Goal: Transaction & Acquisition: Purchase product/service

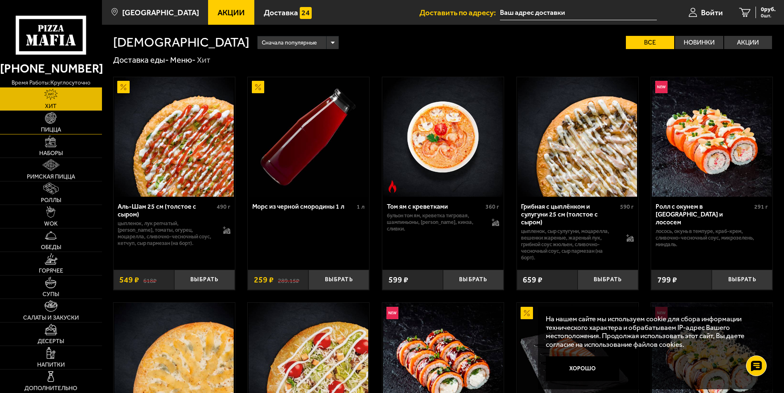
click at [59, 124] on link "Пицца" at bounding box center [51, 122] width 102 height 23
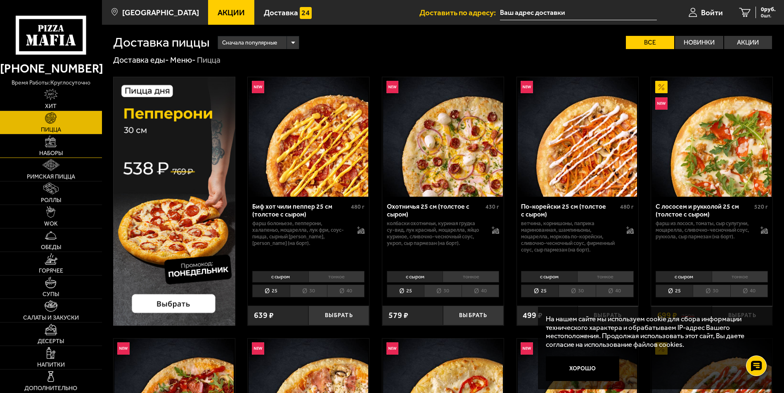
click at [75, 149] on link "Наборы" at bounding box center [51, 146] width 102 height 23
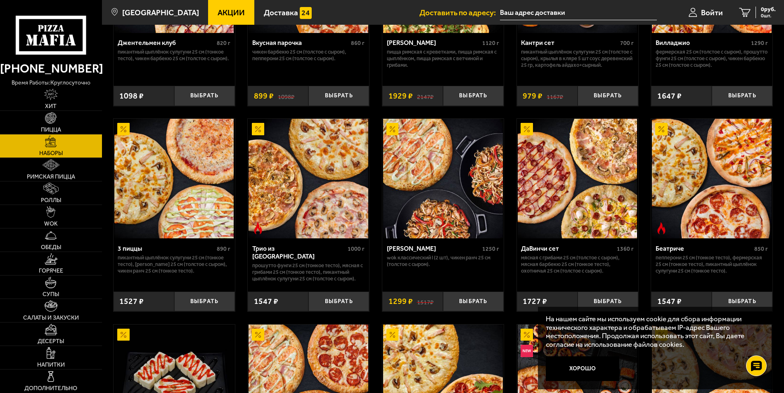
scroll to position [206, 0]
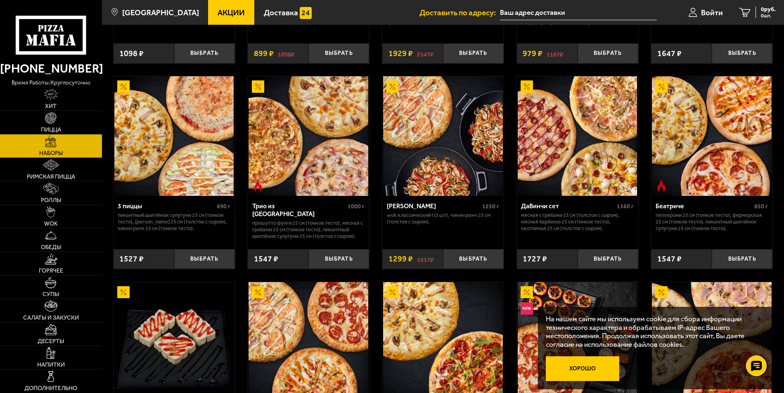
click at [587, 374] on button "Хорошо" at bounding box center [582, 369] width 73 height 24
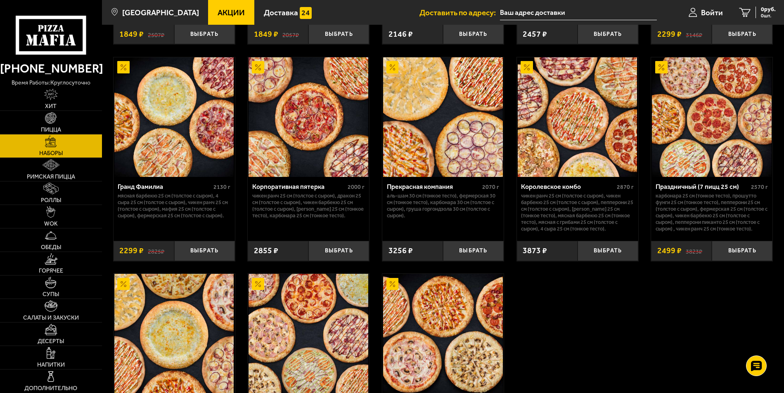
scroll to position [1032, 0]
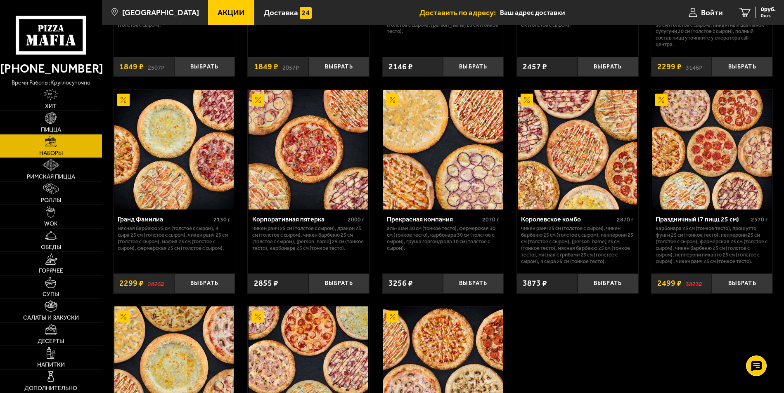
click at [612, 286] on button "Выбрать" at bounding box center [608, 284] width 61 height 20
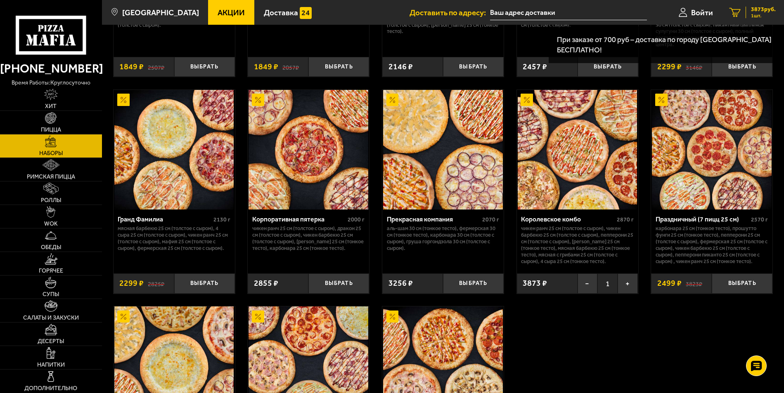
click at [766, 11] on span "3873 руб." at bounding box center [763, 10] width 25 height 6
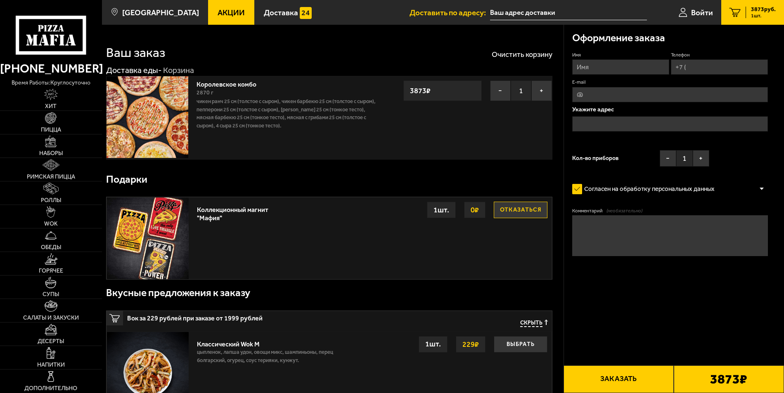
click at [618, 66] on input "Имя" at bounding box center [620, 66] width 97 height 15
type input "В"
click at [687, 14] on link "Войти" at bounding box center [695, 12] width 51 height 25
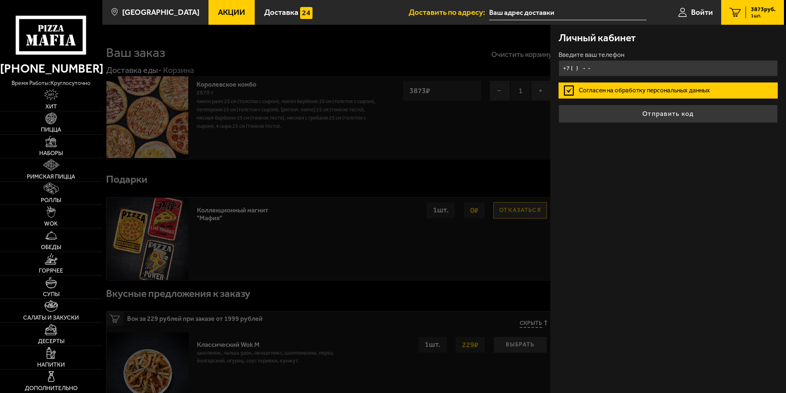
click at [601, 65] on input "+7 ( ) - -" at bounding box center [669, 68] width 220 height 16
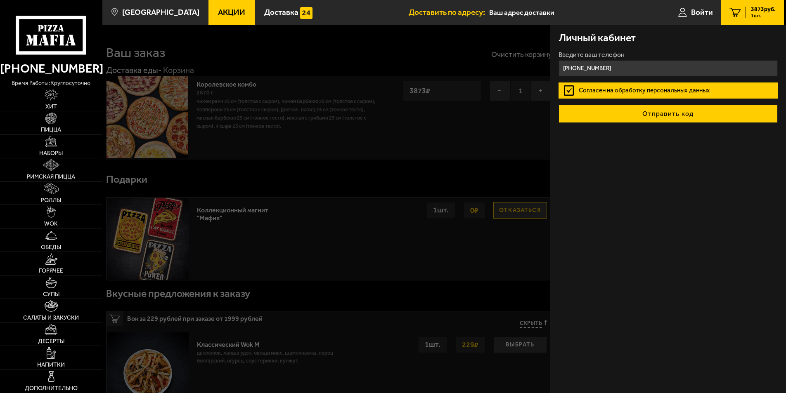
type input "[PHONE_NUMBER]"
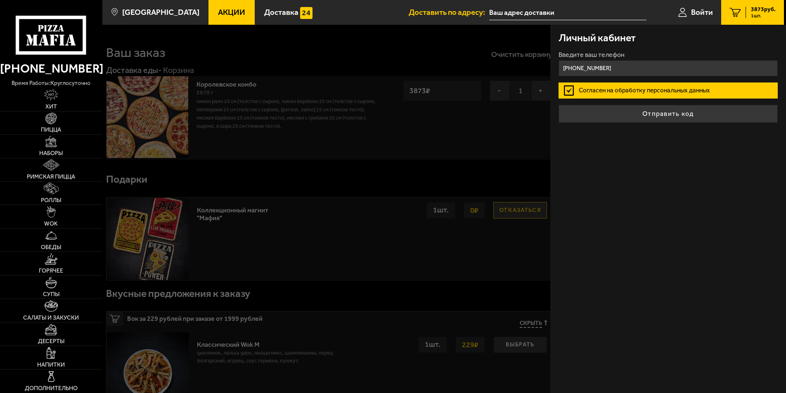
click at [646, 107] on button "Отправить код" at bounding box center [669, 114] width 220 height 18
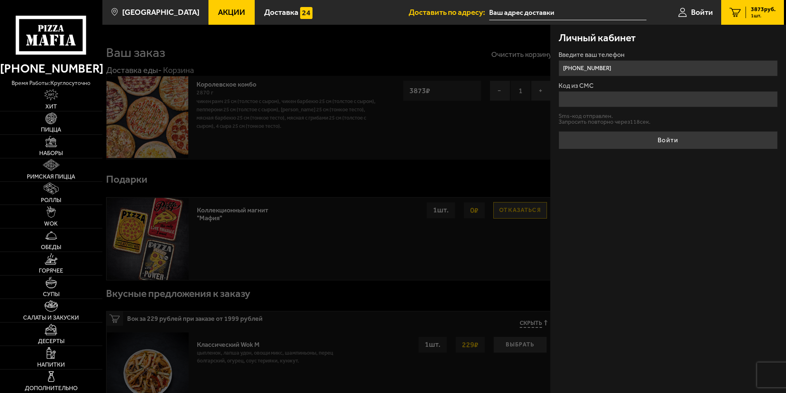
click at [634, 102] on input "Код из СМС" at bounding box center [669, 99] width 220 height 16
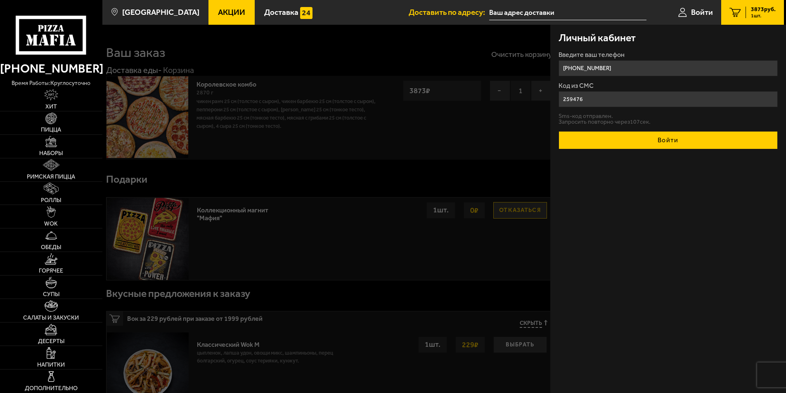
type input "259476"
click at [658, 136] on button "Войти" at bounding box center [669, 140] width 220 height 18
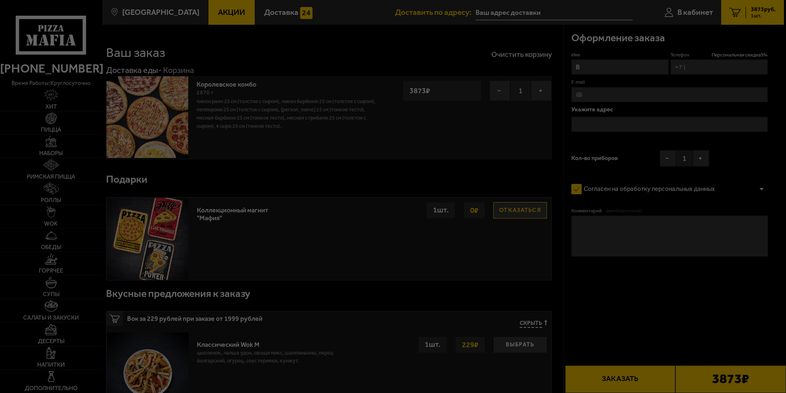
type input "[PHONE_NUMBER]"
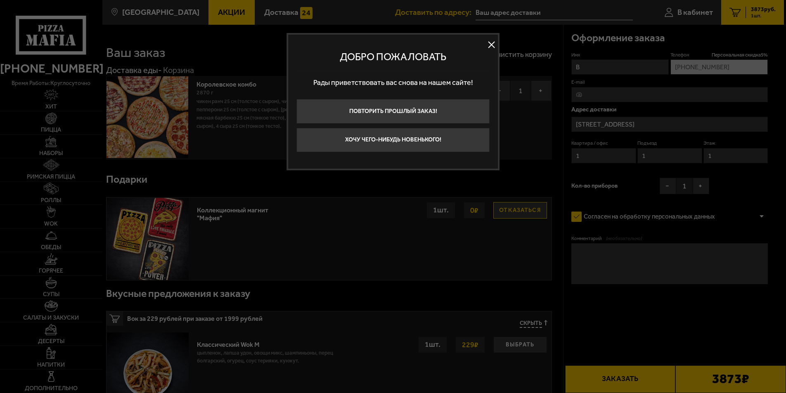
click at [489, 43] on button at bounding box center [491, 45] width 12 height 12
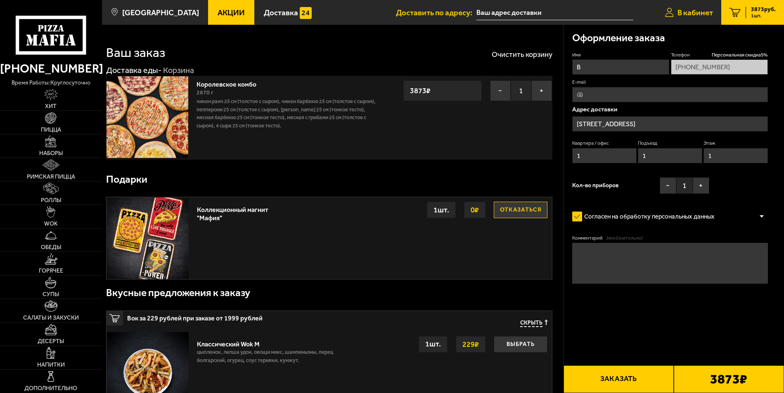
click at [704, 15] on span "В кабинет" at bounding box center [695, 13] width 36 height 8
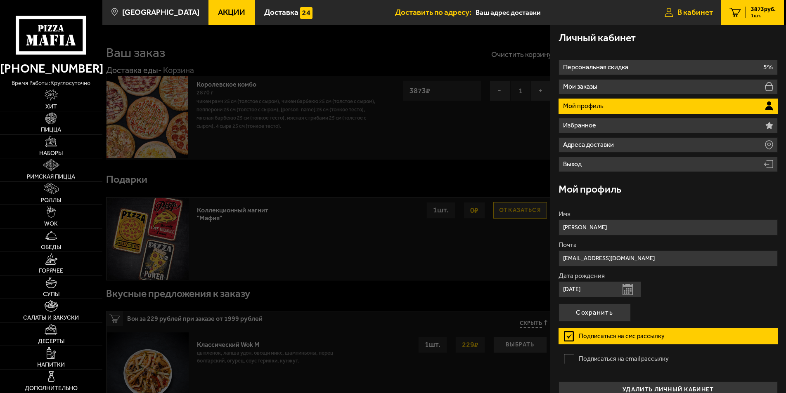
type input "[STREET_ADDRESS]"
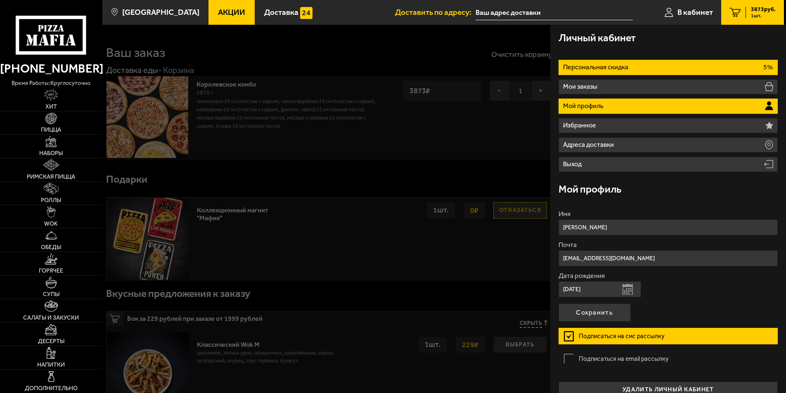
click at [611, 70] on p "Персональная скидка" at bounding box center [596, 67] width 67 height 7
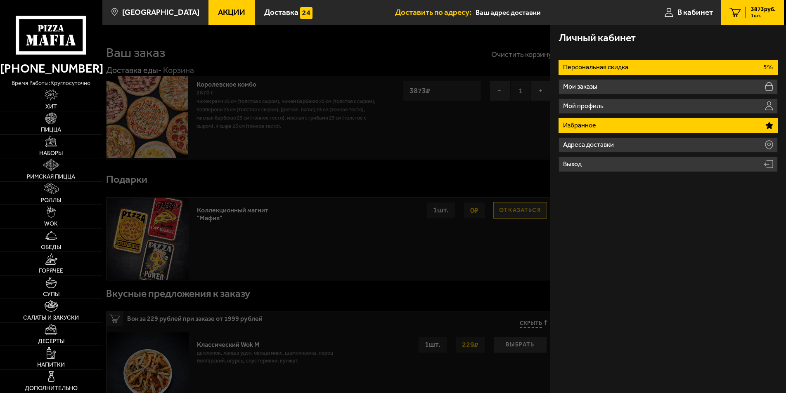
click at [606, 125] on li "Избранное" at bounding box center [669, 125] width 220 height 15
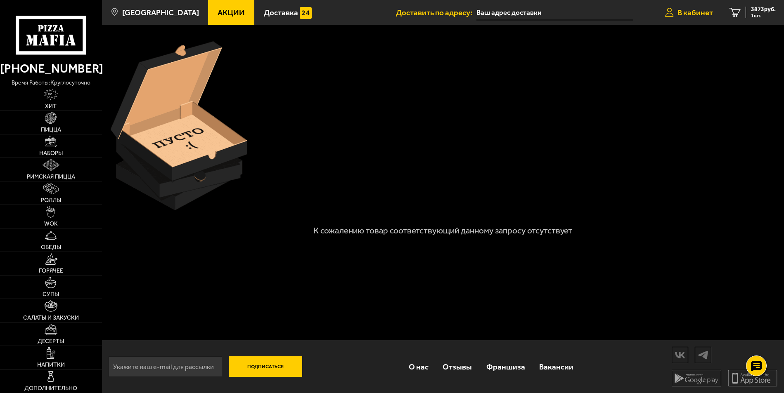
click at [675, 15] on link "В кабинет" at bounding box center [689, 12] width 64 height 25
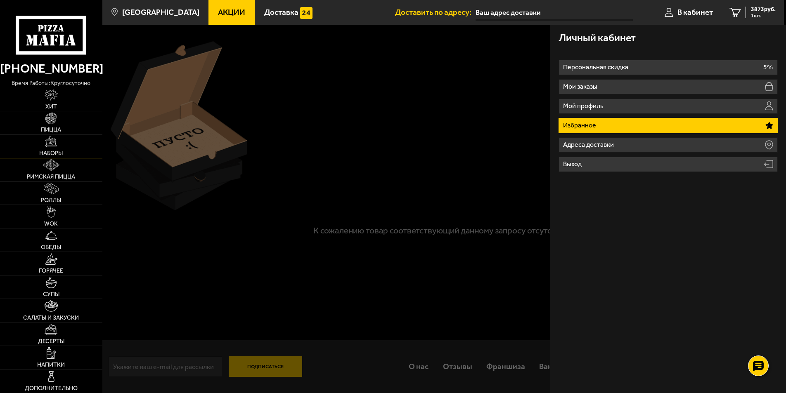
click at [53, 151] on span "Наборы" at bounding box center [51, 154] width 24 height 6
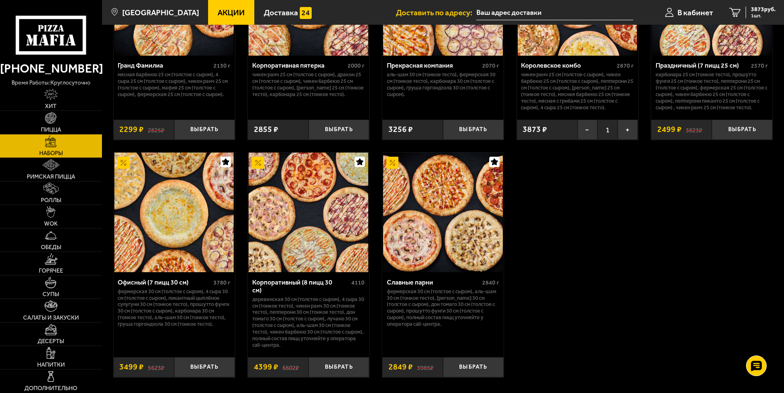
scroll to position [1197, 0]
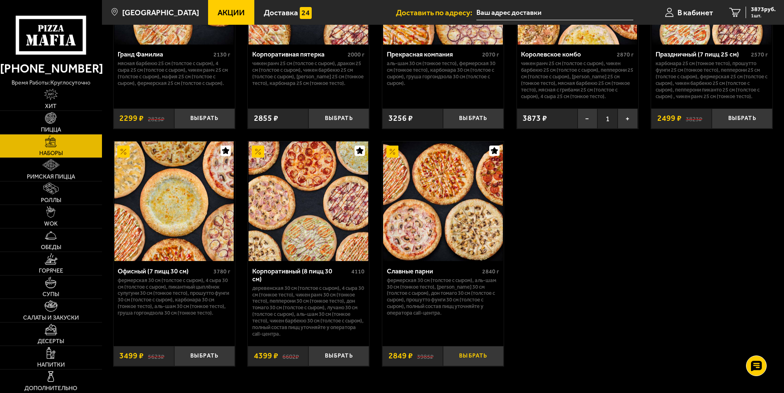
click at [476, 353] on button "Выбрать" at bounding box center [473, 356] width 61 height 20
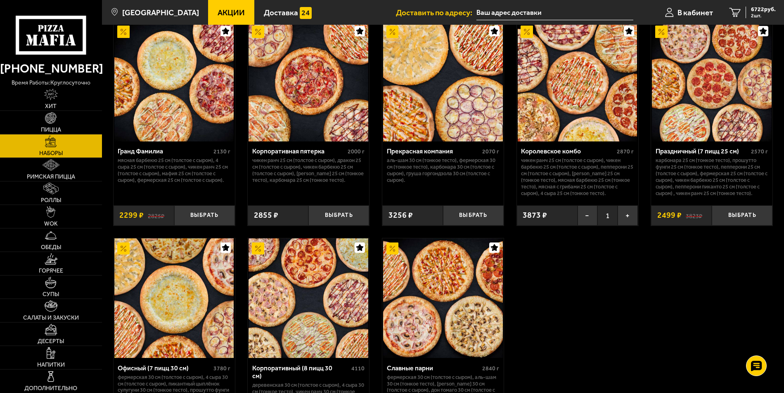
scroll to position [1073, 0]
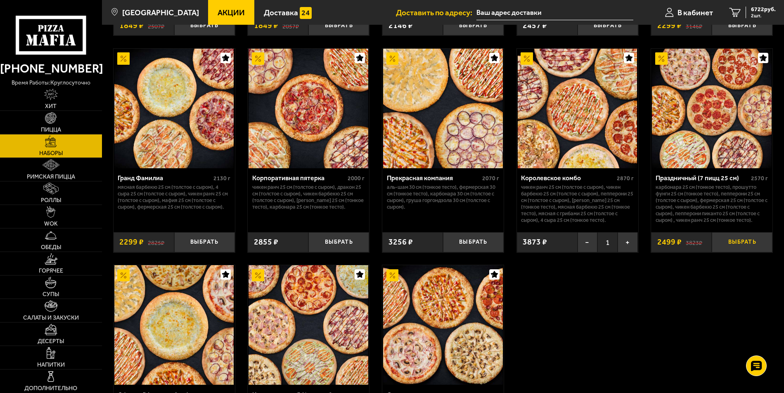
click at [735, 246] on button "Выбрать" at bounding box center [742, 242] width 61 height 20
click at [743, 8] on link "3 9221 руб. 3 шт." at bounding box center [752, 12] width 63 height 25
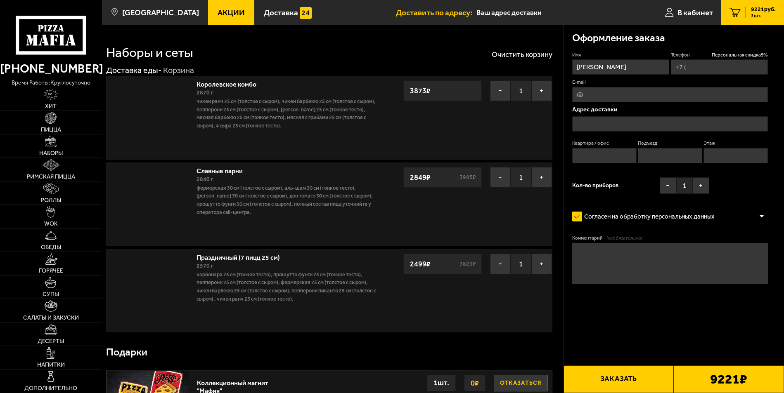
type input "[PHONE_NUMBER]"
type input "[STREET_ADDRESS]"
type input "1"
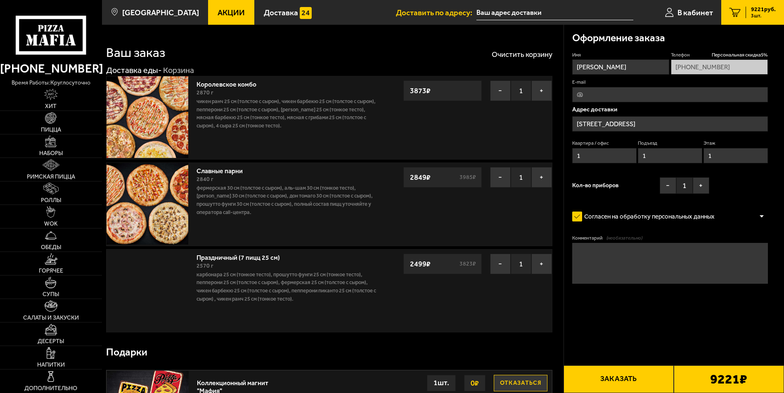
type input "[STREET_ADDRESS]"
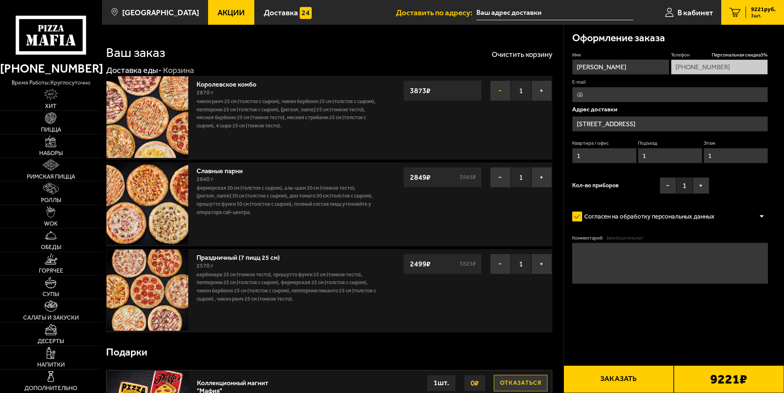
click at [499, 90] on button "−" at bounding box center [500, 90] width 21 height 21
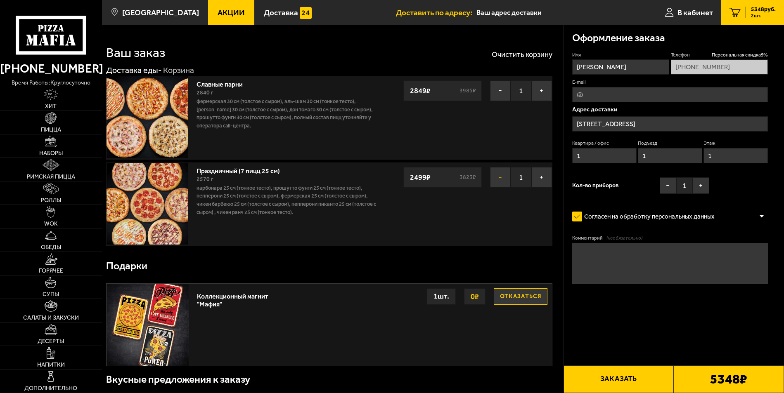
click at [500, 179] on button "−" at bounding box center [500, 177] width 21 height 21
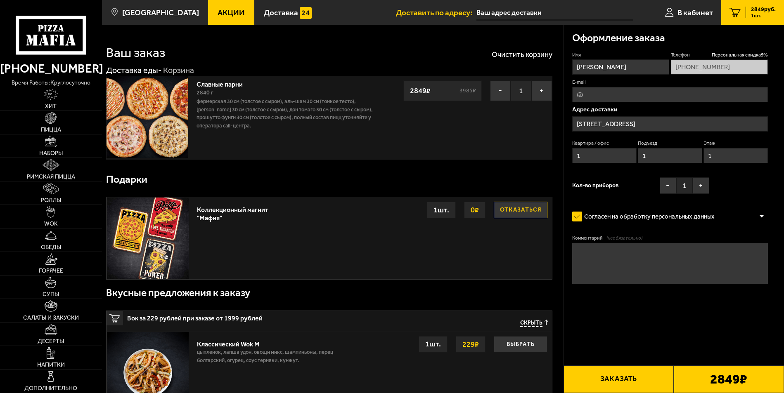
click at [605, 254] on textarea "Комментарий (необязательно)" at bounding box center [670, 263] width 196 height 41
type textarea "БЦ Феникс с 9.00 до 18.00"
type input "[EMAIL_ADDRESS][DOMAIN_NAME]"
click at [613, 252] on textarea "БЦ Феникс с 9.00 до 18.00" at bounding box center [670, 263] width 196 height 41
drag, startPoint x: 611, startPoint y: 252, endPoint x: 660, endPoint y: 251, distance: 48.3
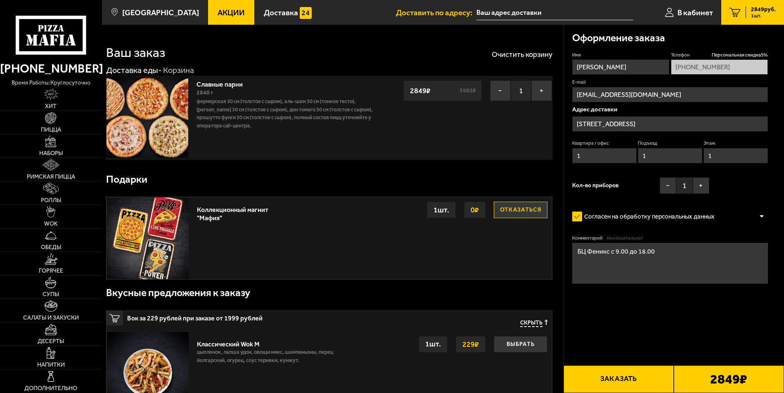
click at [660, 251] on textarea "БЦ Феникс с 9.00 до 18.00" at bounding box center [670, 263] width 196 height 41
click at [653, 253] on textarea "БЦ Феникс с 9.00 до 18.00" at bounding box center [670, 263] width 196 height 41
drag, startPoint x: 660, startPoint y: 252, endPoint x: 610, endPoint y: 253, distance: 50.0
click at [610, 253] on textarea "БЦ Феникс с 9.00 до 18.00" at bounding box center [670, 263] width 196 height 41
type textarea "БЦ Феникс"
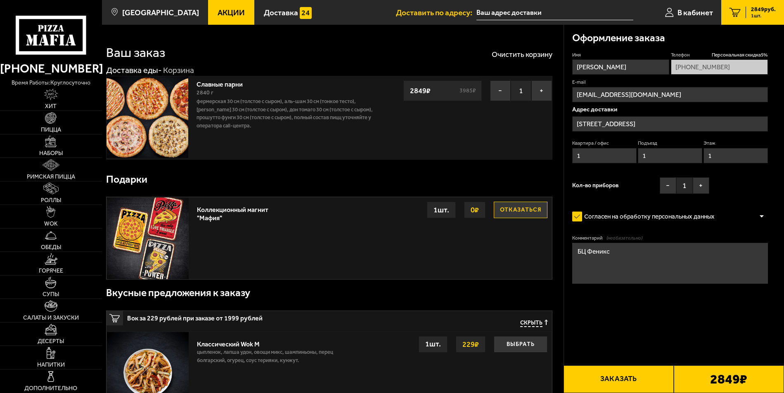
click at [746, 231] on form "Имя [PERSON_NAME] Телефон Персональная скидка 5 % [PHONE_NUMBER] E-mail [EMAIL_…" at bounding box center [670, 192] width 196 height 281
click at [617, 379] on button "Заказать" at bounding box center [618, 380] width 110 height 28
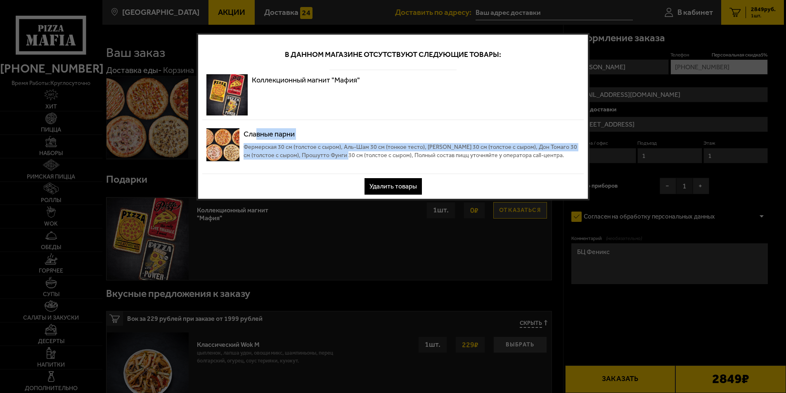
drag, startPoint x: 264, startPoint y: 136, endPoint x: 338, endPoint y: 152, distance: 76.1
click at [338, 152] on div "Славные парни Фермерская 30 см (толстое с сыром), Аль-Шам 30 см (тонкое тесто),…" at bounding box center [412, 148] width 336 height 41
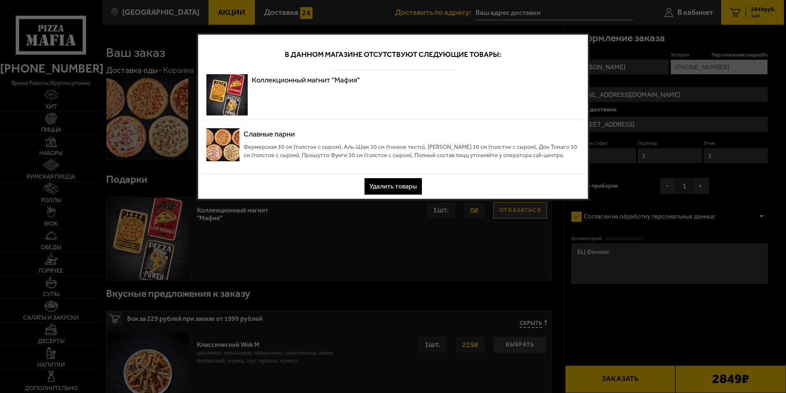
click at [340, 151] on span "Фермерская 30 см (толстое с сыром), Аль-Шам 30 см (тонкое тесто), [PERSON_NAME]…" at bounding box center [412, 151] width 336 height 17
drag, startPoint x: 376, startPoint y: 53, endPoint x: 437, endPoint y: 55, distance: 60.3
click at [434, 54] on p "В данном магазине отсутствуют следующие товары:" at bounding box center [393, 55] width 362 height 12
click at [438, 57] on p "В данном магазине отсутствуют следующие товары:" at bounding box center [393, 55] width 362 height 12
click at [645, 159] on div at bounding box center [393, 196] width 786 height 393
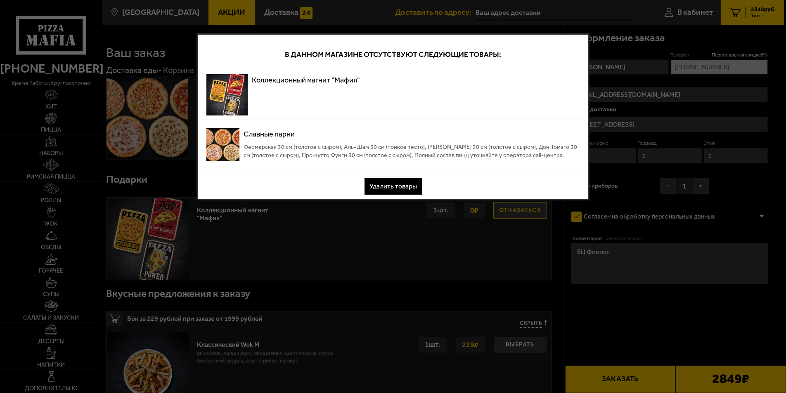
click at [279, 87] on div "Коллекционный магнит "Мафия"" at bounding box center [306, 94] width 108 height 41
click at [306, 85] on p "Коллекционный магнит "Мафия"" at bounding box center [306, 80] width 108 height 12
drag, startPoint x: 319, startPoint y: 85, endPoint x: 430, endPoint y: 90, distance: 111.2
click at [322, 85] on p "Коллекционный магнит "Мафия"" at bounding box center [306, 80] width 108 height 12
click at [412, 185] on button "Удалить товары" at bounding box center [392, 186] width 57 height 17
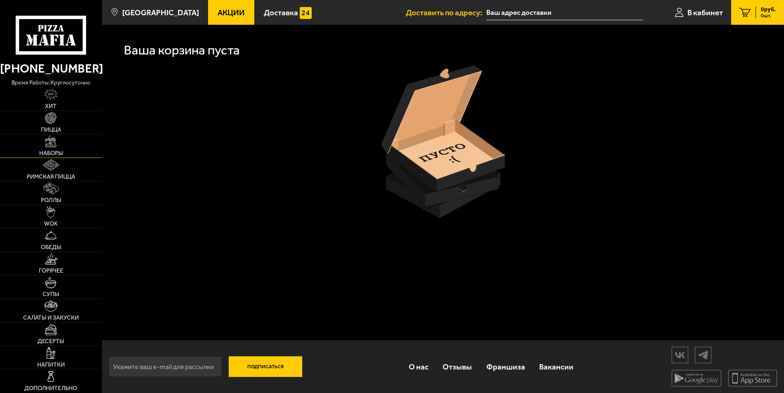
click at [55, 147] on img at bounding box center [51, 142] width 12 height 12
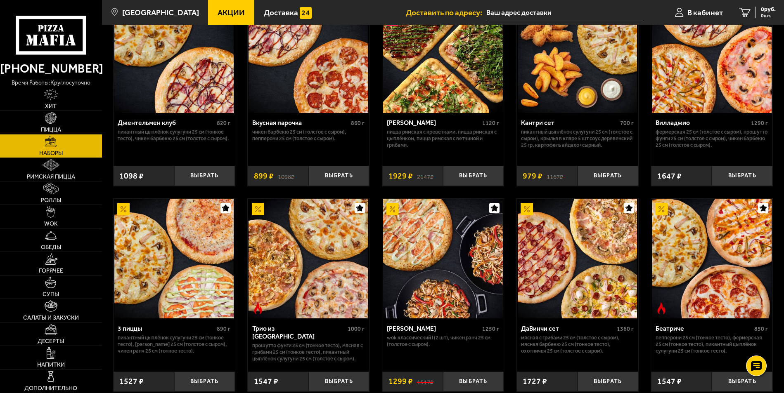
scroll to position [124, 0]
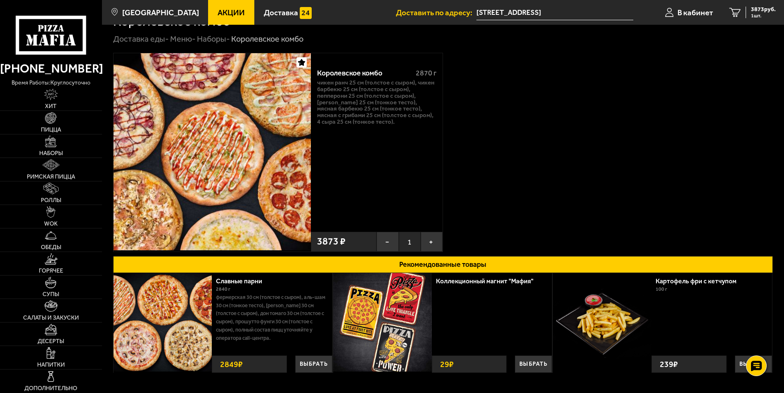
scroll to position [41, 0]
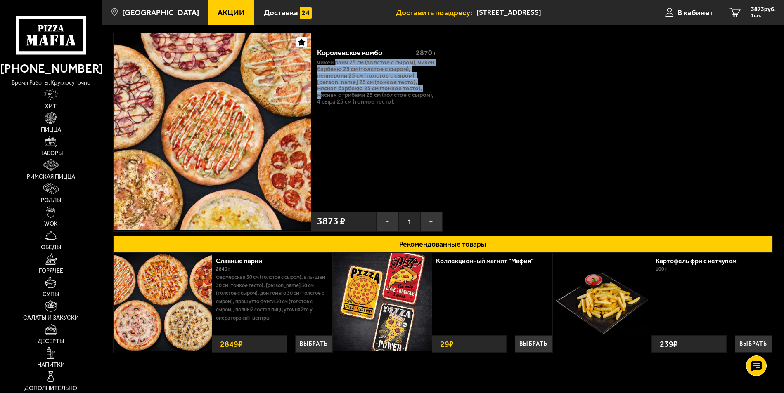
drag, startPoint x: 335, startPoint y: 63, endPoint x: 396, endPoint y: 90, distance: 66.9
click at [396, 88] on p "Чикен Ранч 25 см (толстое с сыром), Чикен Барбекю 25 см (толстое с сыром), Пепп…" at bounding box center [376, 82] width 119 height 46
click at [379, 80] on p "Чикен Ранч 25 см (толстое с сыром), Чикен Барбекю 25 см (толстое с сыром), Пепп…" at bounding box center [376, 82] width 119 height 46
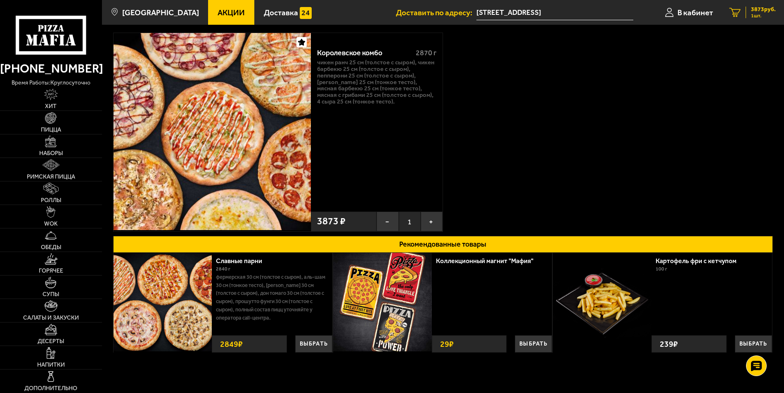
click at [748, 11] on div "3873 руб. 1 шт." at bounding box center [761, 13] width 30 height 12
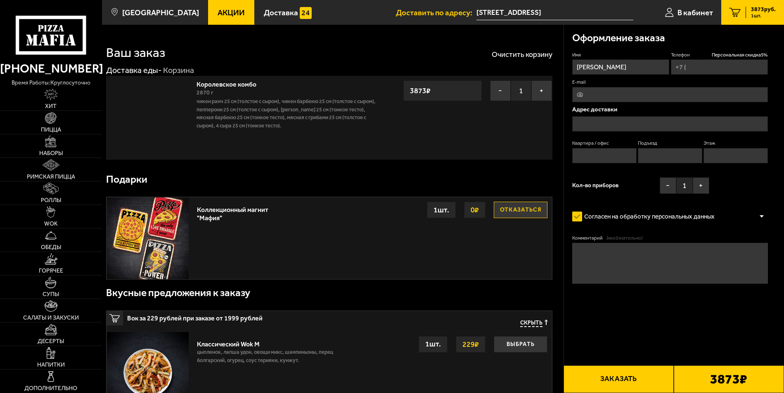
type input "[PHONE_NUMBER]"
type input "[STREET_ADDRESS]"
type input "1"
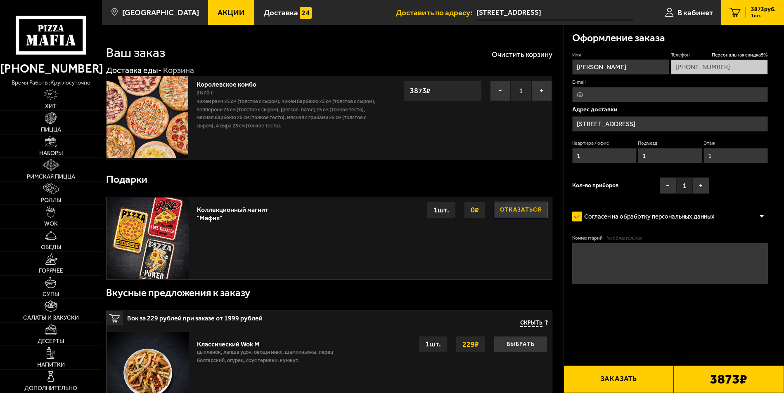
type input "[STREET_ADDRESS]"
click at [513, 211] on button "Отказаться" at bounding box center [521, 210] width 54 height 17
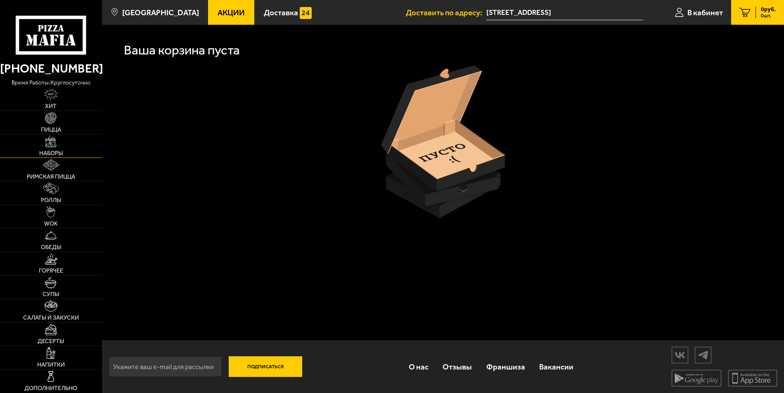
click at [55, 151] on span "Наборы" at bounding box center [51, 154] width 24 height 6
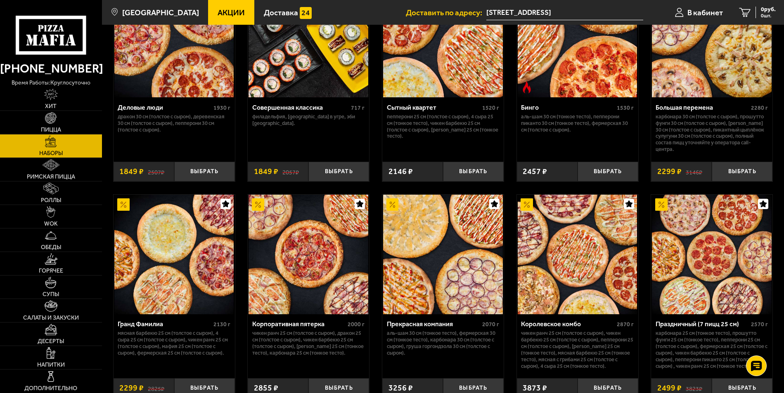
scroll to position [1073, 0]
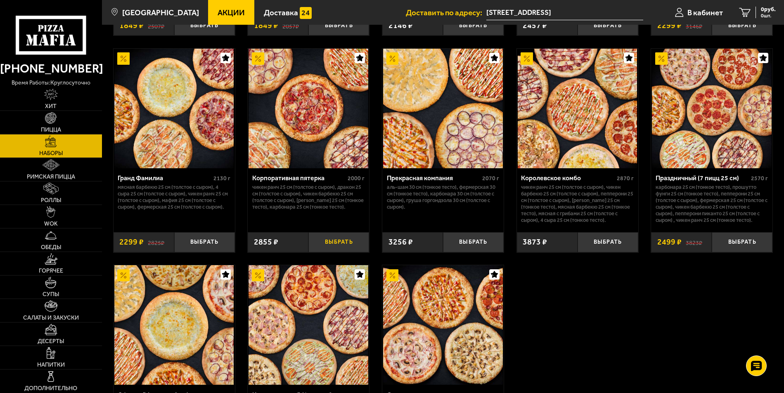
click at [332, 242] on button "Выбрать" at bounding box center [338, 242] width 61 height 20
click at [319, 244] on button "−" at bounding box center [318, 242] width 20 height 20
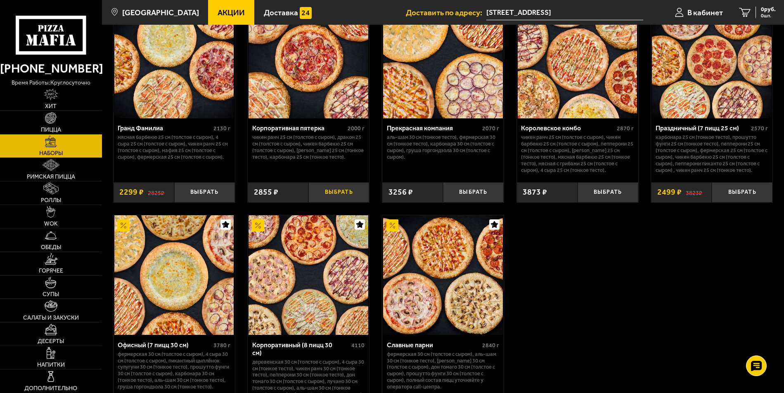
scroll to position [1247, 0]
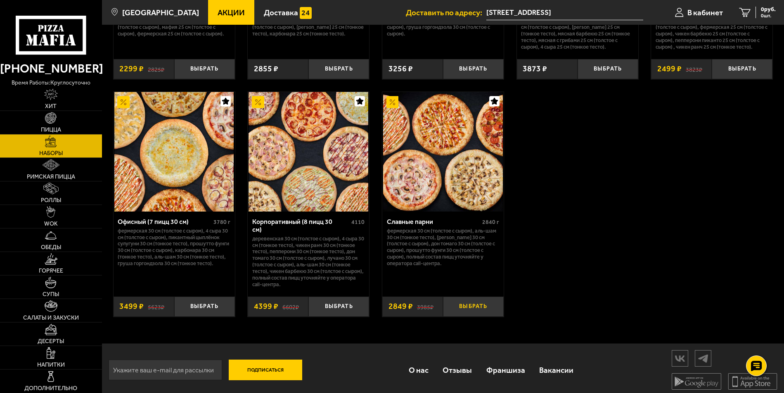
click at [480, 301] on button "Выбрать" at bounding box center [473, 307] width 61 height 20
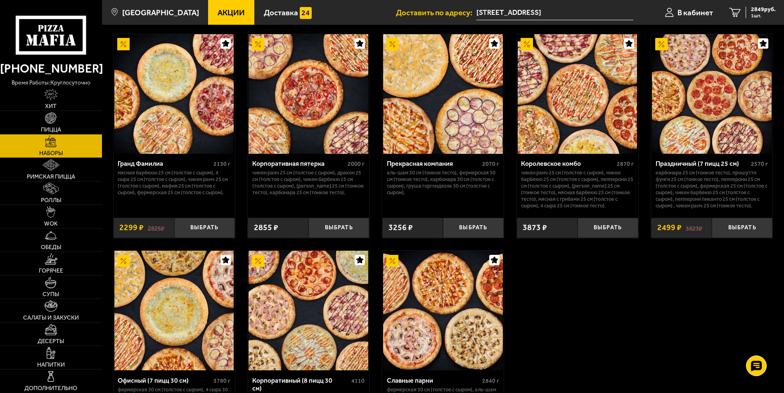
scroll to position [916, 0]
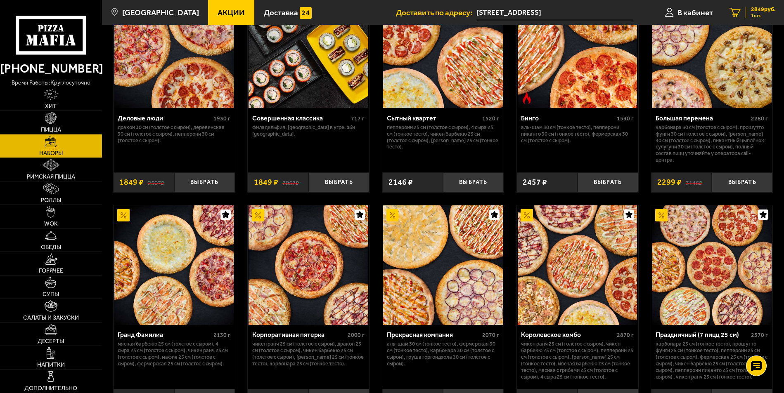
click at [766, 5] on link "1 2849 руб. 1 шт." at bounding box center [752, 12] width 63 height 25
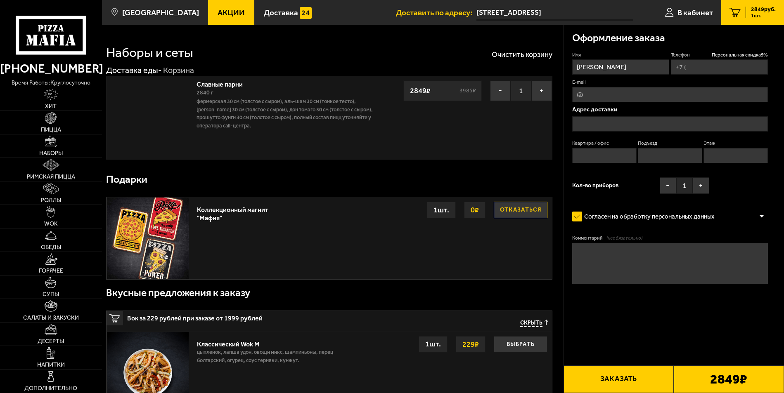
type input "[PHONE_NUMBER]"
type input "[STREET_ADDRESS]"
type input "1"
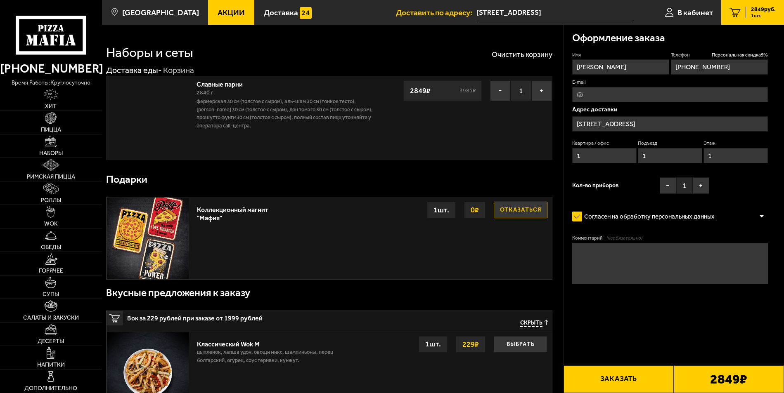
type input "[STREET_ADDRESS]"
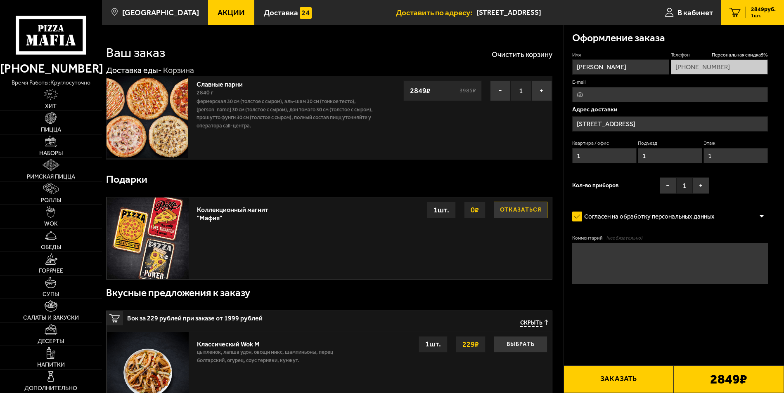
click at [503, 204] on button "Отказаться" at bounding box center [521, 210] width 54 height 17
click at [635, 383] on button "Заказать" at bounding box center [618, 380] width 110 height 28
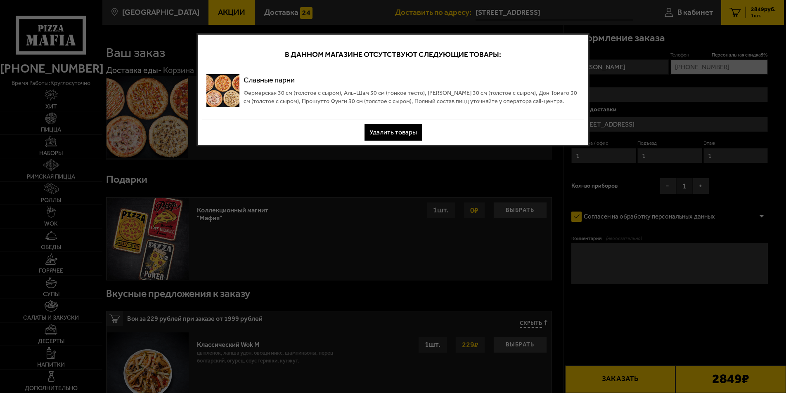
click at [627, 155] on div at bounding box center [393, 196] width 786 height 393
